Goal: Information Seeking & Learning: Learn about a topic

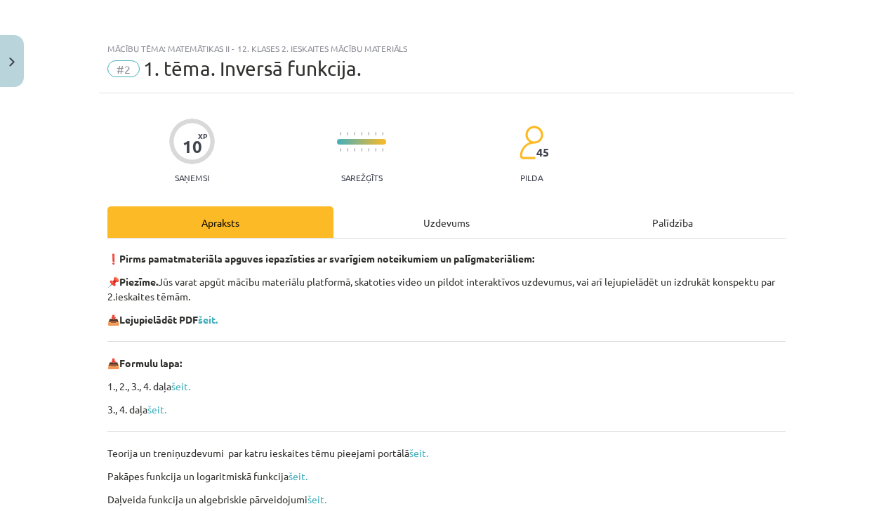
scroll to position [197, 0]
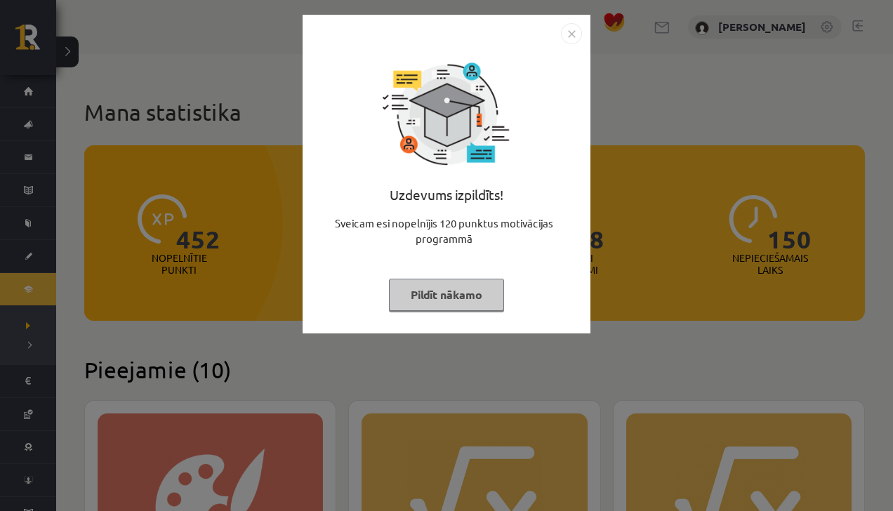
click at [416, 291] on button "Pildīt nākamo" at bounding box center [446, 295] width 115 height 32
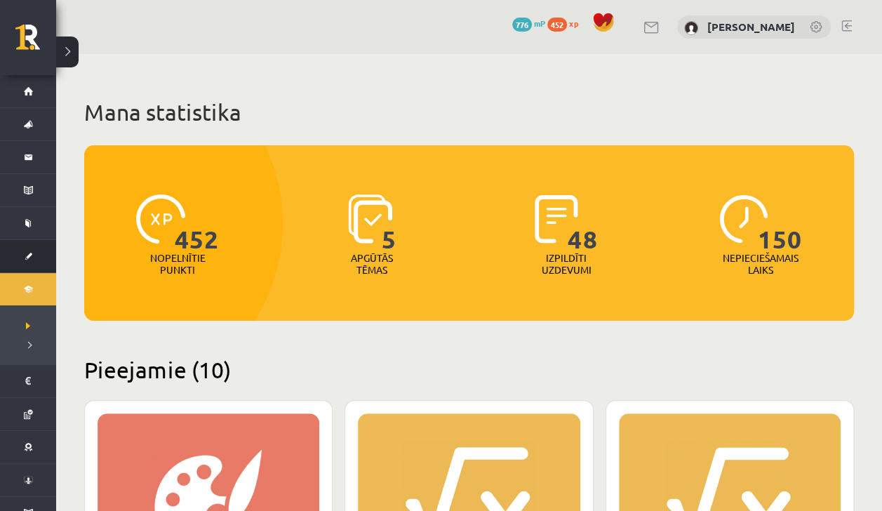
click at [19, 262] on link "[DEMOGRAPHIC_DATA]" at bounding box center [28, 256] width 56 height 32
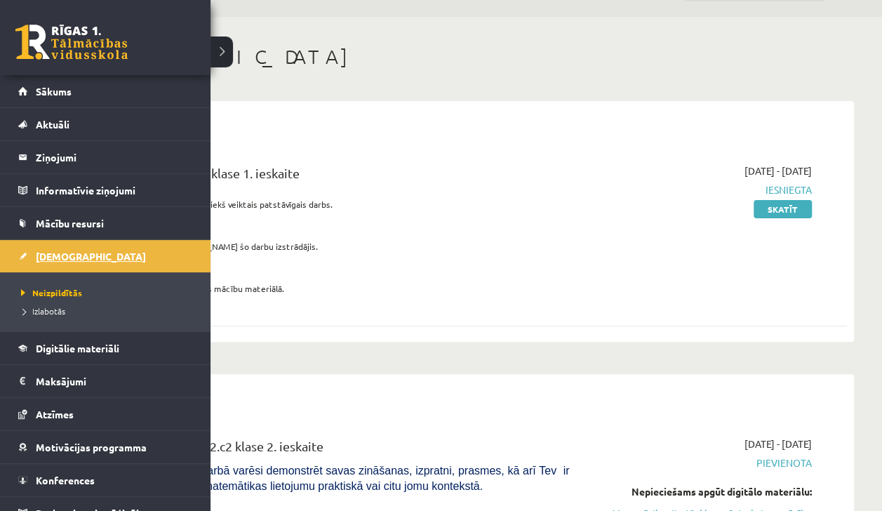
scroll to position [53, 0]
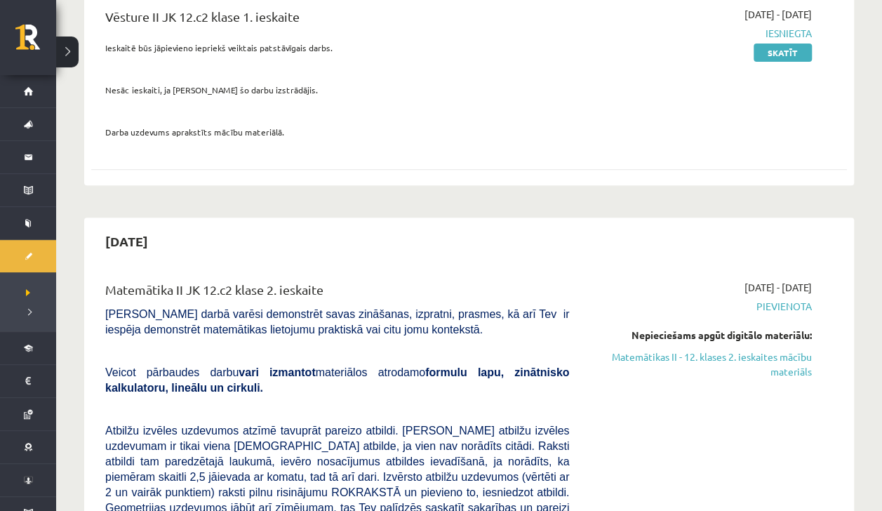
scroll to position [195, 0]
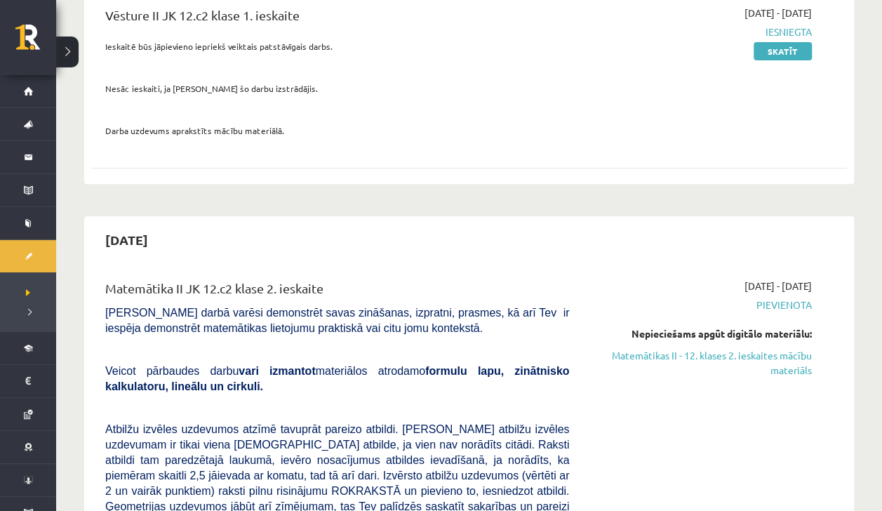
click at [29, 314] on span "Izlabotās" at bounding box center [28, 314] width 5 height 0
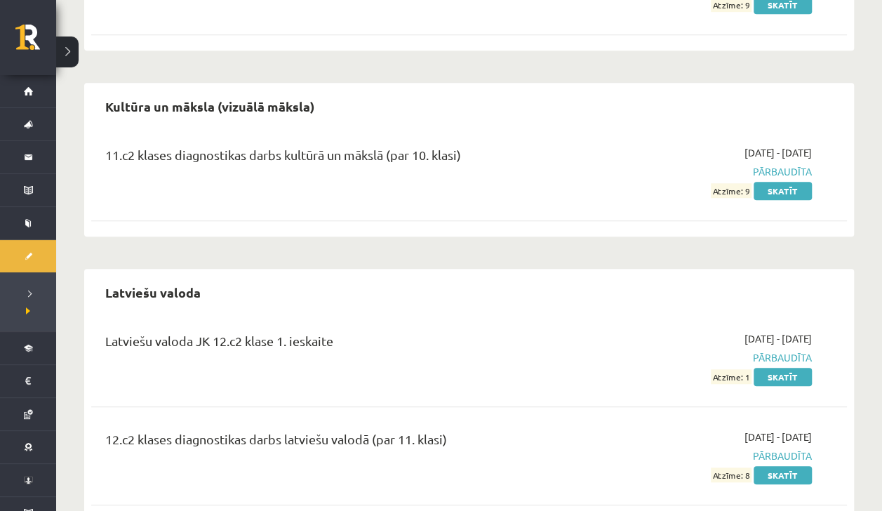
scroll to position [455, 0]
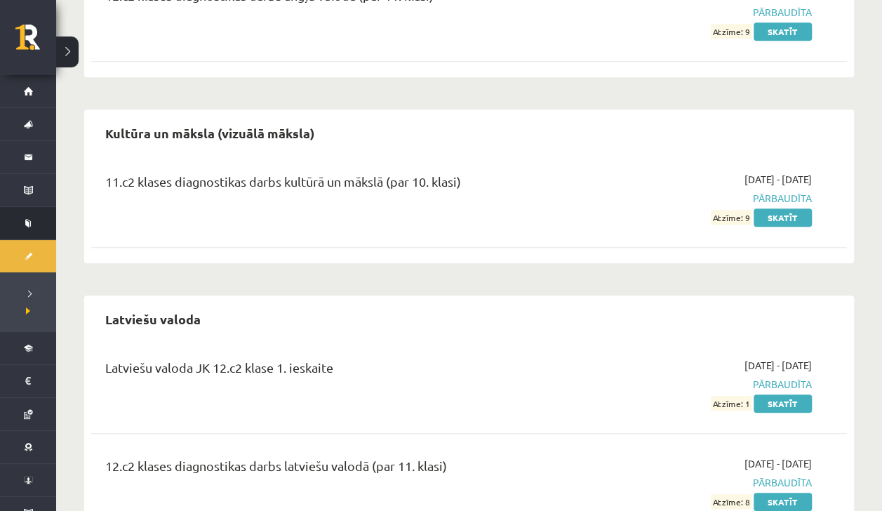
click at [14, 222] on li "Mācību resursi Publicētas konferences Pieslēgties Uzdevumiem Literatūras saraks…" at bounding box center [28, 223] width 56 height 34
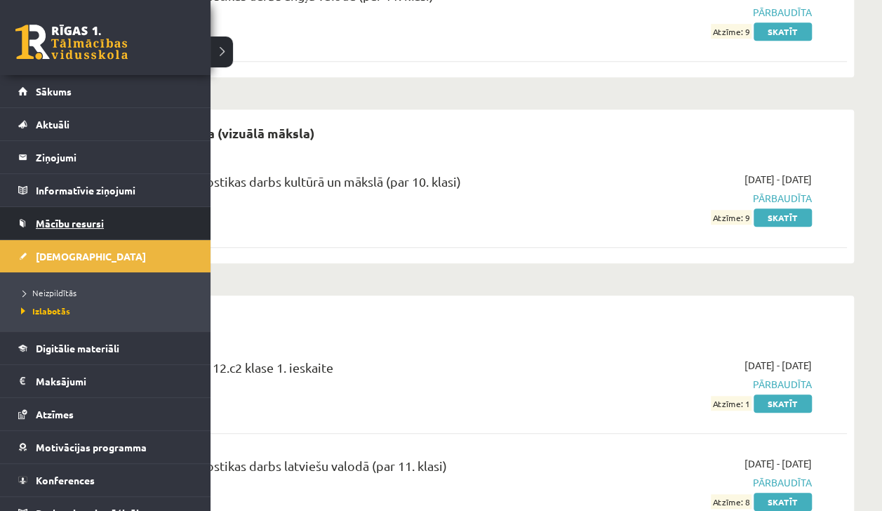
click at [72, 218] on span "Mācību resursi" at bounding box center [70, 223] width 68 height 13
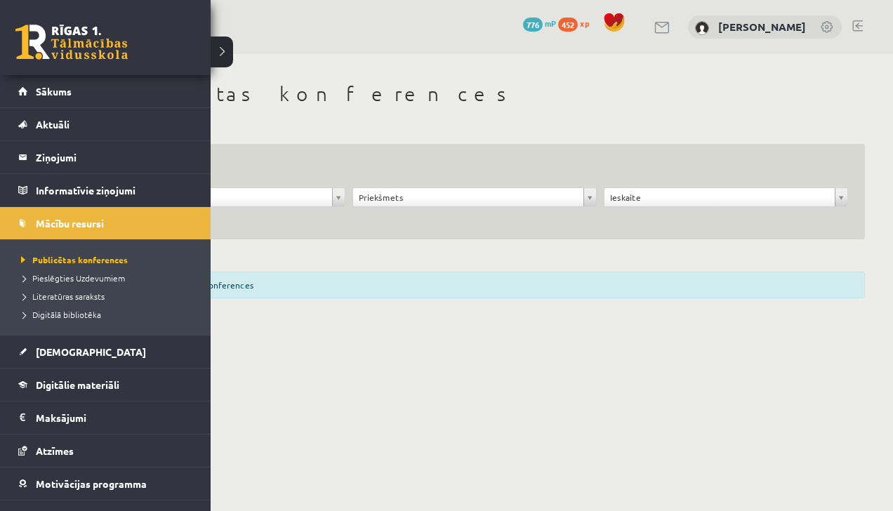
click at [248, 424] on body "0 Dāvanas 776 mP 452 xp [PERSON_NAME] Sākums Aktuāli Kā mācīties eSKOLĀ Kontakt…" at bounding box center [446, 255] width 893 height 511
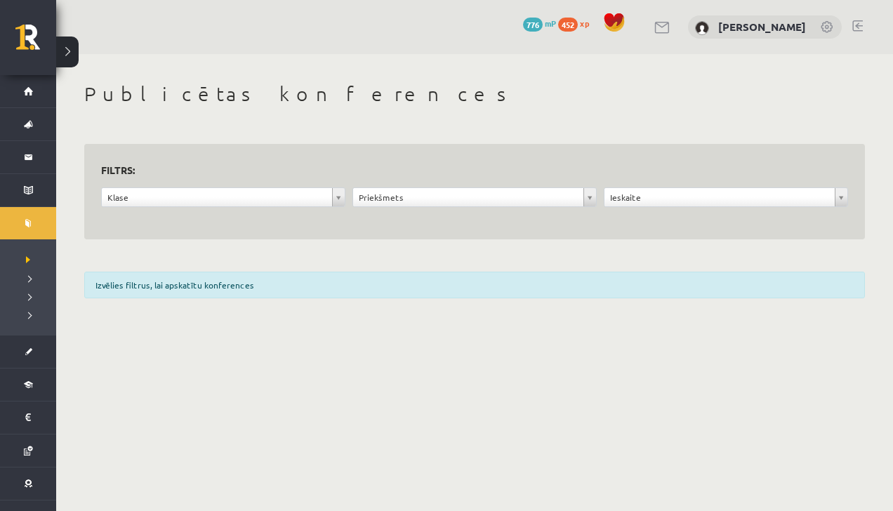
click at [271, 261] on div "**********" at bounding box center [474, 194] width 837 height 281
click at [357, 279] on div "Izvēlies filtrus, lai apskatītu konferences" at bounding box center [474, 285] width 780 height 27
click at [354, 264] on div "**********" at bounding box center [474, 194] width 837 height 281
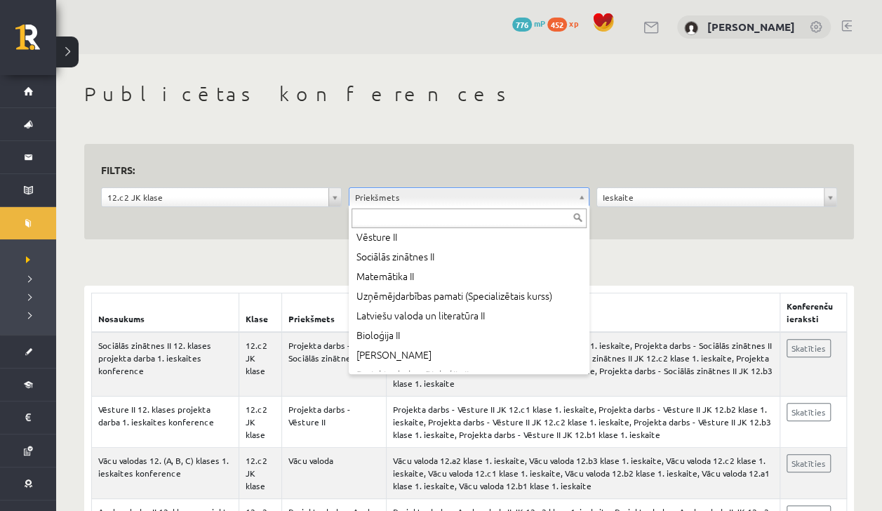
scroll to position [535, 0]
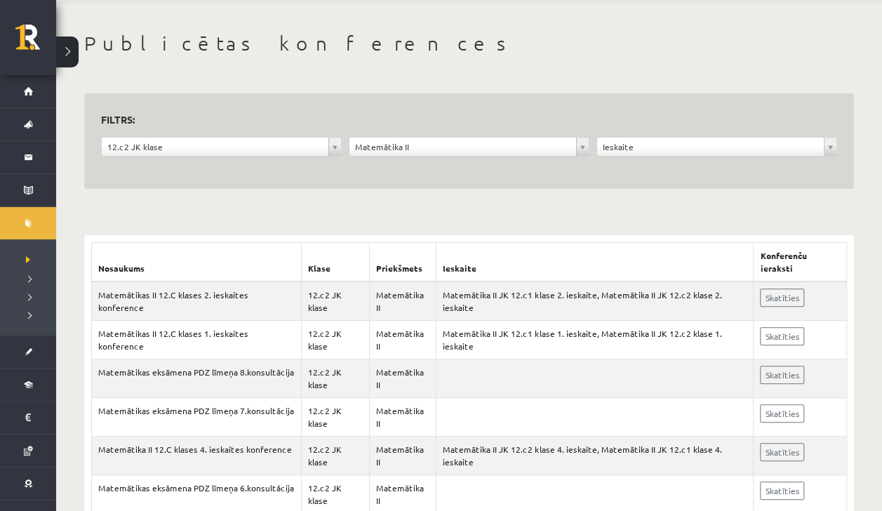
scroll to position [51, 0]
click at [776, 288] on link "Skatīties" at bounding box center [782, 297] width 44 height 18
